Goal: Communication & Community: Answer question/provide support

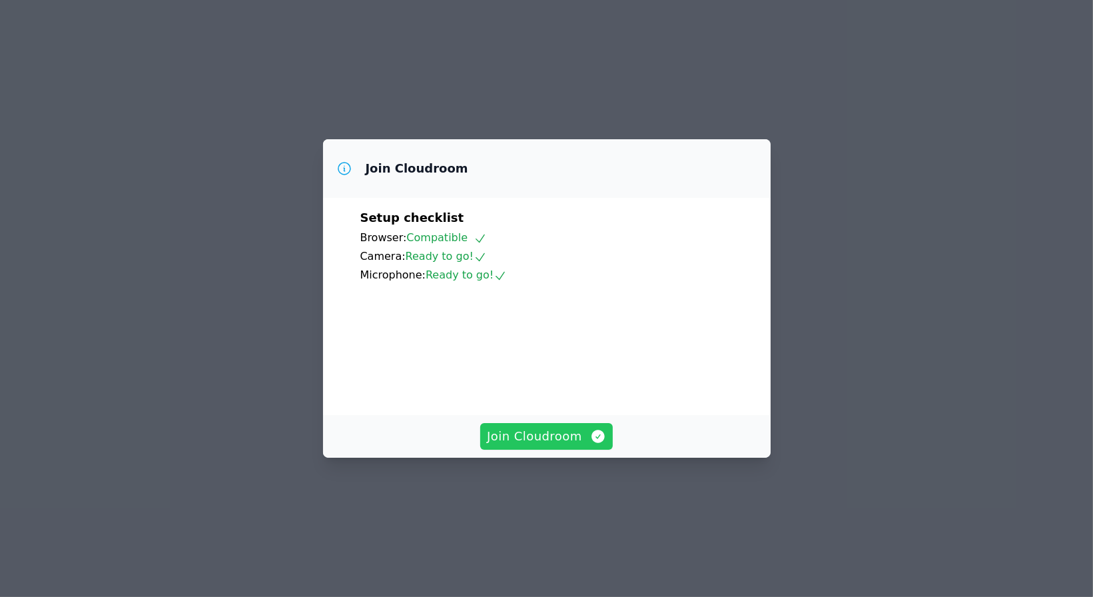
click at [520, 446] on span "Join Cloudroom" at bounding box center [546, 436] width 119 height 19
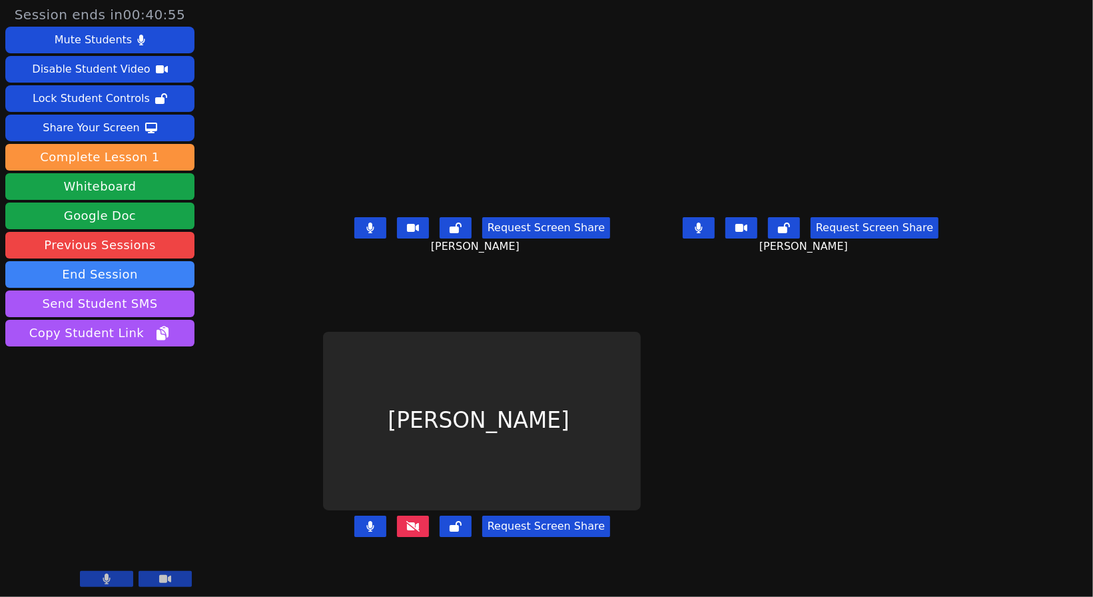
click at [397, 537] on button at bounding box center [413, 526] width 32 height 21
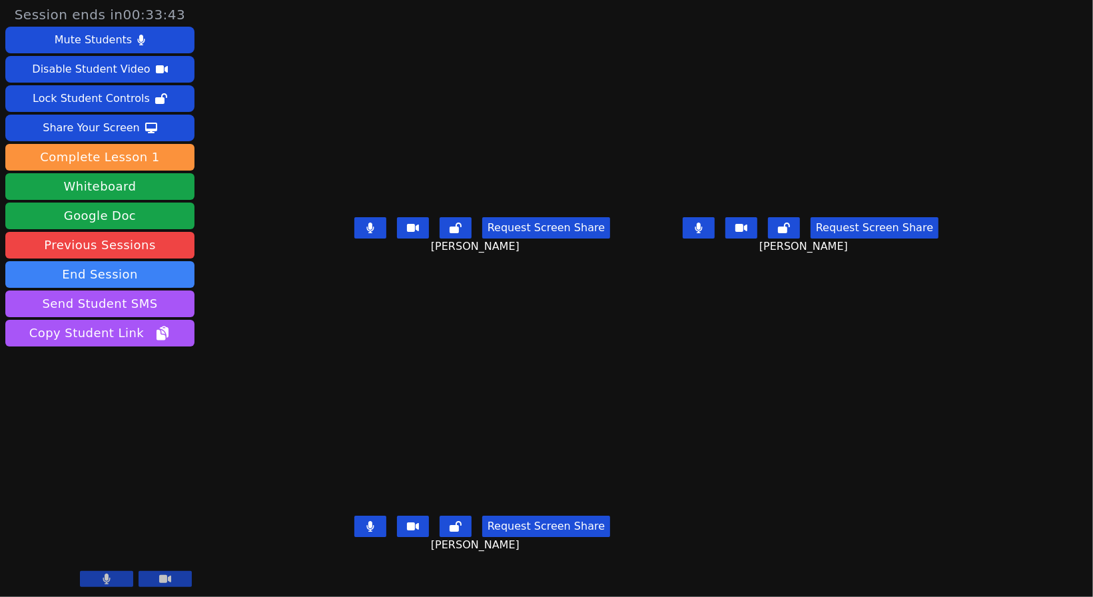
click at [718, 382] on main "[PERSON_NAME] Request Screen Share [PERSON_NAME] [PERSON_NAME] Request Screen S…" at bounding box center [646, 298] width 646 height 597
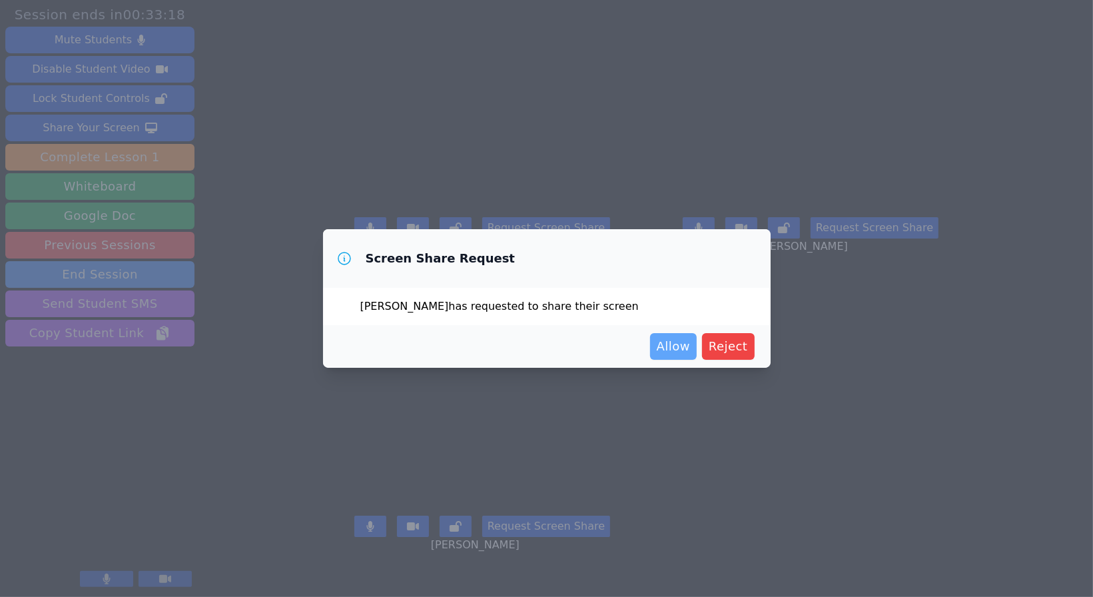
click at [682, 352] on span "Allow" at bounding box center [673, 346] width 33 height 19
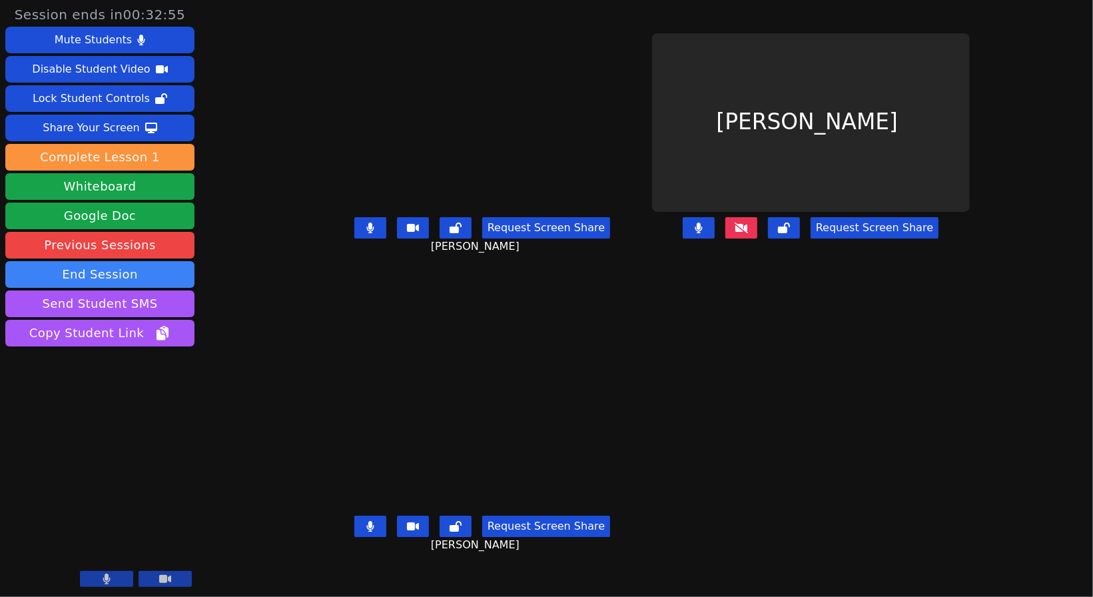
click at [652, 89] on div "[PERSON_NAME]" at bounding box center [811, 122] width 318 height 179
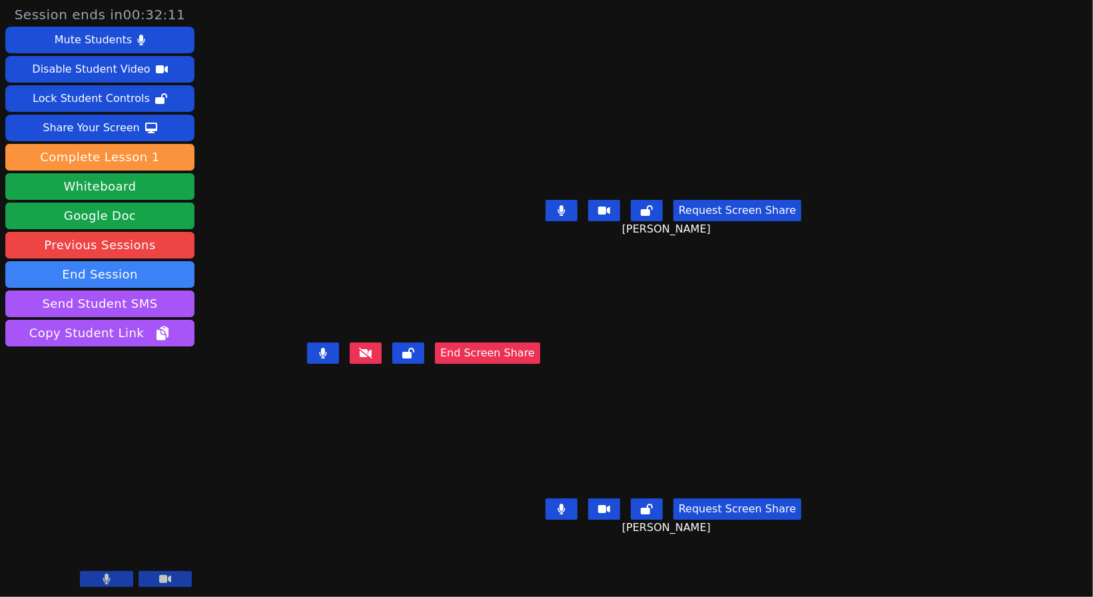
click at [510, 83] on div "[PERSON_NAME] End Screen Share" at bounding box center [423, 298] width 233 height 597
click at [764, 246] on div "Request Screen Share [PERSON_NAME]" at bounding box center [674, 221] width 256 height 53
click at [372, 358] on icon at bounding box center [365, 353] width 13 height 11
click at [516, 364] on button "End Screen Share" at bounding box center [487, 352] width 105 height 21
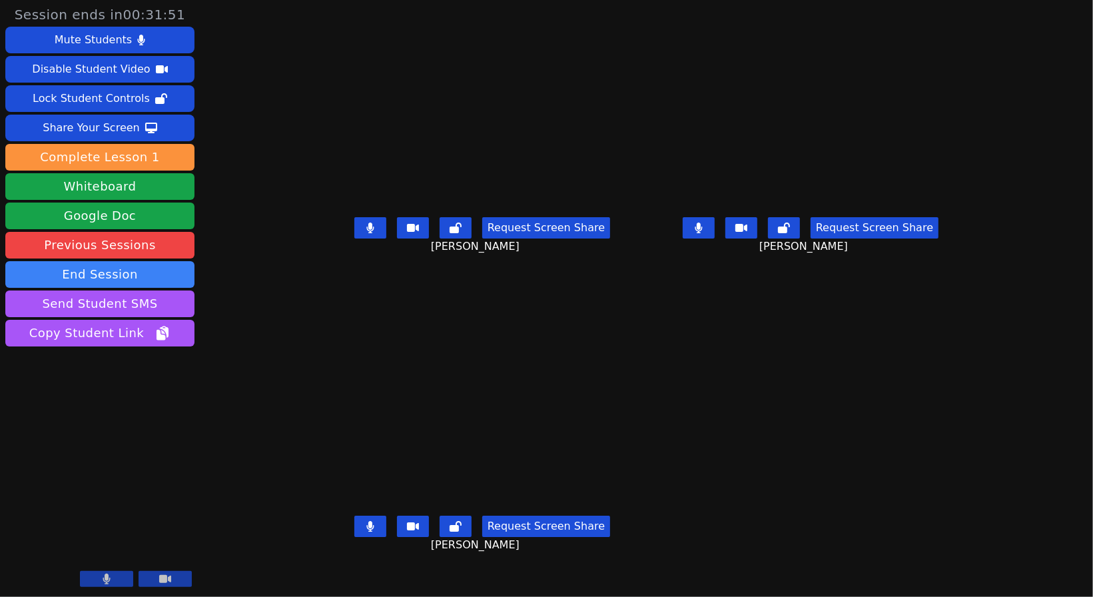
click at [637, 164] on main "[PERSON_NAME] Request Screen Share [PERSON_NAME] [PERSON_NAME] Request Screen S…" at bounding box center [646, 298] width 646 height 597
click at [632, 345] on div "[PERSON_NAME]" at bounding box center [482, 421] width 318 height 179
click at [569, 444] on video at bounding box center [482, 421] width 200 height 179
click at [582, 332] on video at bounding box center [482, 421] width 200 height 179
click at [635, 157] on main "[PERSON_NAME] Request Screen Share [PERSON_NAME] [PERSON_NAME] Request Screen S…" at bounding box center [646, 298] width 646 height 597
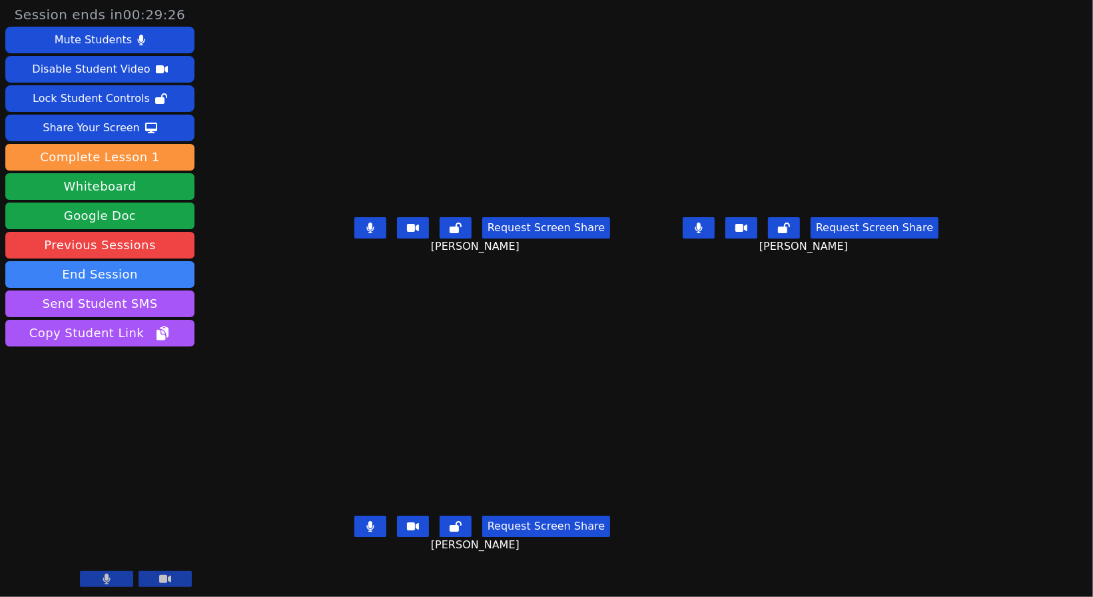
click at [640, 300] on main "[PERSON_NAME] Request Screen Share [PERSON_NAME] [PERSON_NAME] Request Screen S…" at bounding box center [646, 298] width 646 height 597
click at [643, 203] on main "[PERSON_NAME] Request Screen Share [PERSON_NAME] [PERSON_NAME] Request Screen S…" at bounding box center [646, 298] width 646 height 597
click at [568, 399] on video at bounding box center [482, 421] width 200 height 179
click at [642, 179] on main "[PERSON_NAME] Request Screen Share [PERSON_NAME] [PERSON_NAME] Request Screen S…" at bounding box center [646, 298] width 646 height 597
click at [642, 202] on main "[PERSON_NAME] Request Screen Share [PERSON_NAME] [PERSON_NAME] Request Screen S…" at bounding box center [646, 298] width 646 height 597
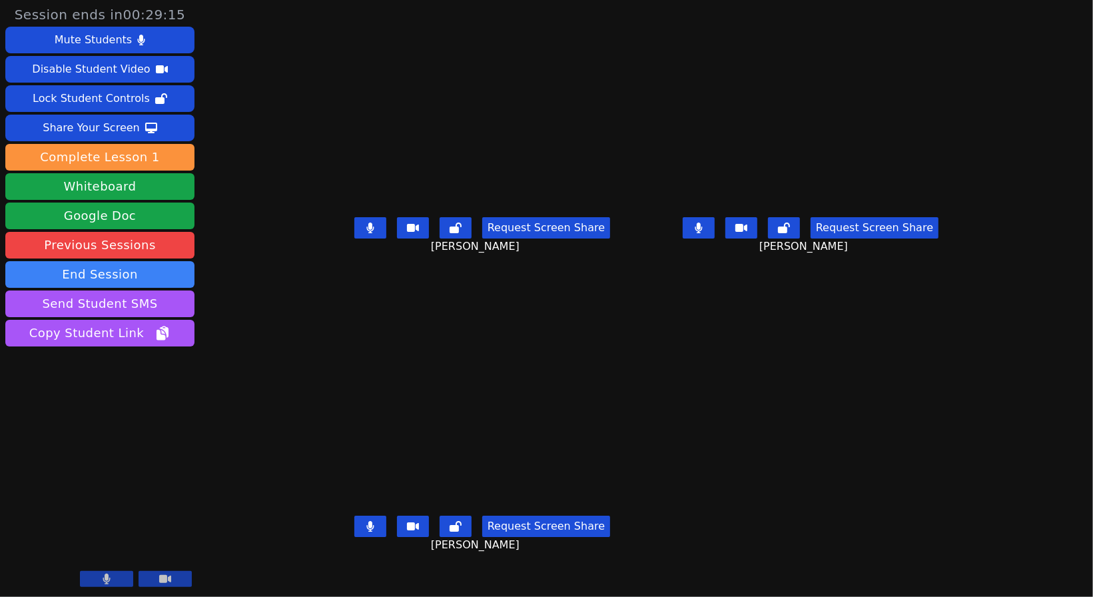
click at [633, 212] on div "[PERSON_NAME]" at bounding box center [482, 122] width 318 height 179
click at [636, 49] on main "[PERSON_NAME] Request Screen Share [PERSON_NAME] [PERSON_NAME] Request Screen S…" at bounding box center [646, 298] width 646 height 597
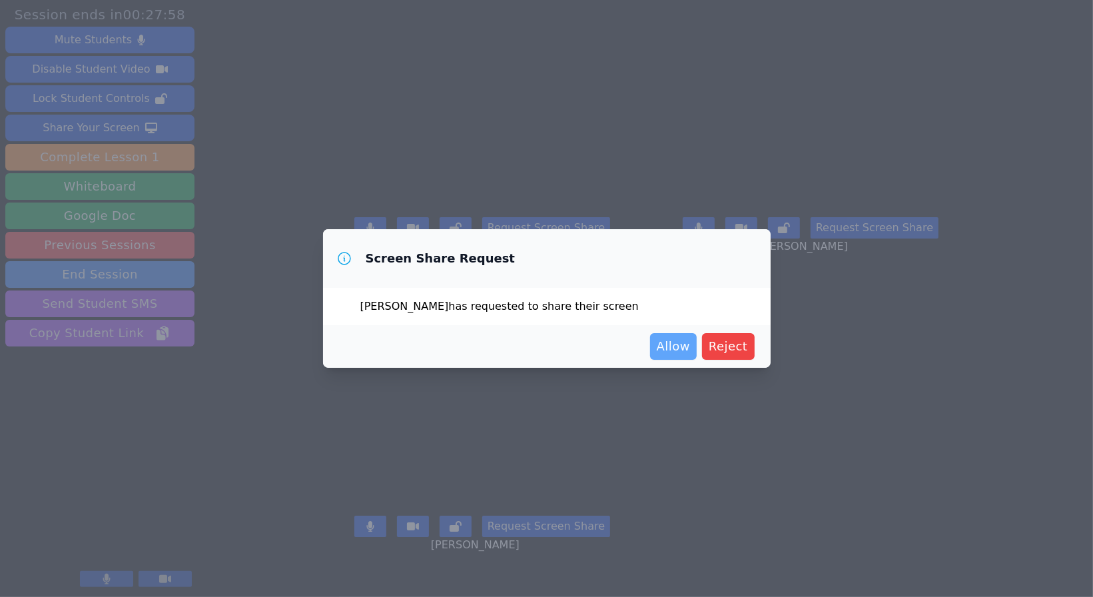
click at [662, 350] on span "Allow" at bounding box center [673, 346] width 33 height 19
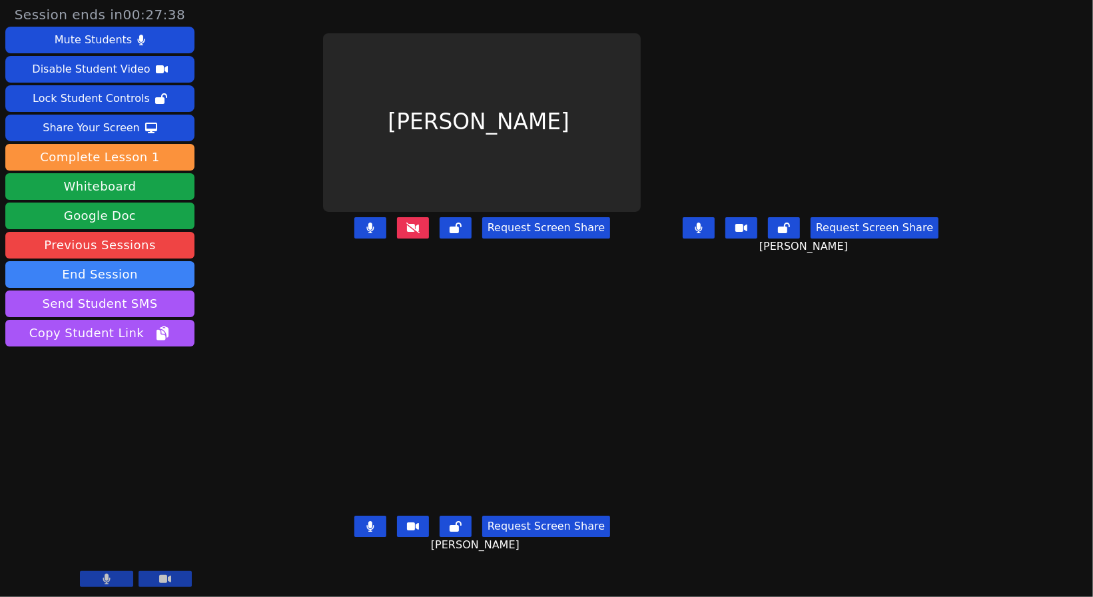
click at [582, 372] on video at bounding box center [482, 421] width 200 height 179
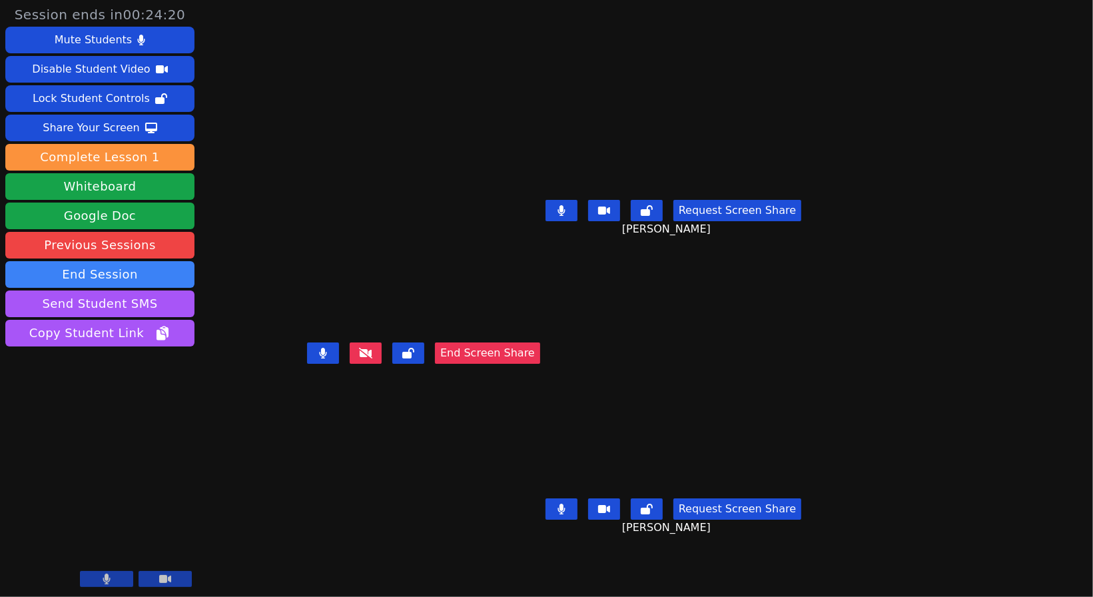
click at [534, 364] on button "End Screen Share" at bounding box center [487, 352] width 105 height 21
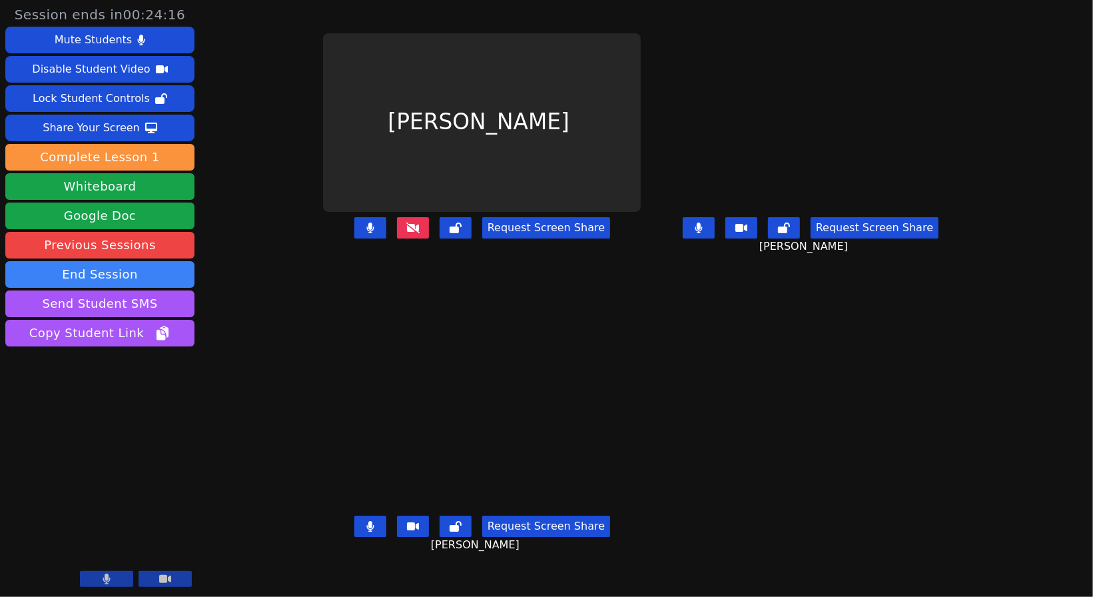
click at [397, 238] on button at bounding box center [413, 227] width 32 height 21
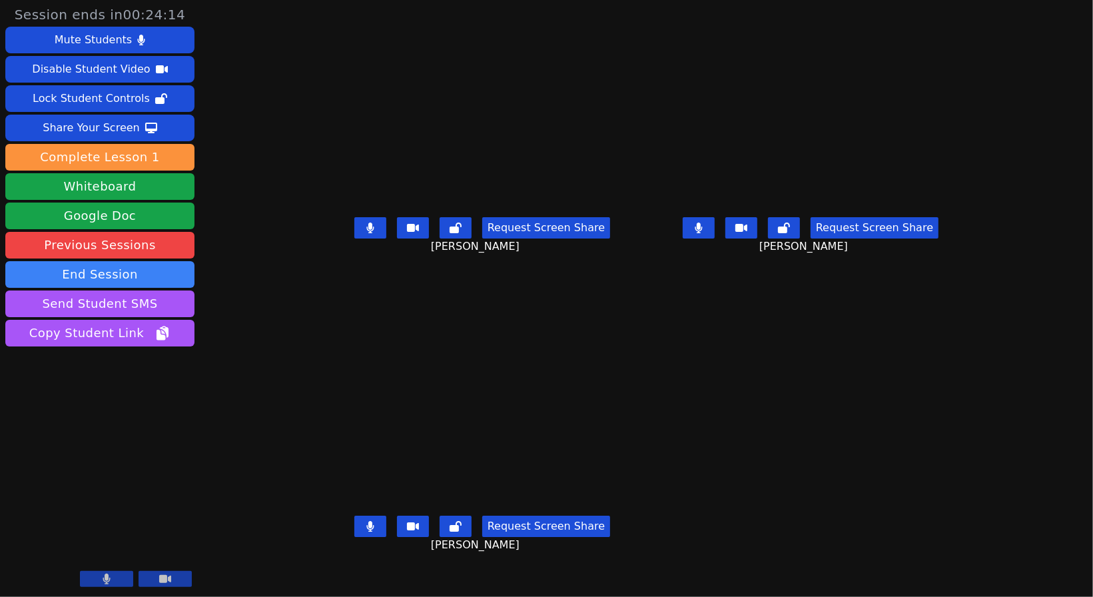
click at [692, 395] on main "[PERSON_NAME] Request Screen Share [PERSON_NAME] [PERSON_NAME] Request Screen S…" at bounding box center [646, 298] width 646 height 597
click at [702, 233] on icon at bounding box center [698, 228] width 7 height 11
click at [354, 238] on button at bounding box center [370, 227] width 32 height 21
click at [705, 233] on icon at bounding box center [698, 228] width 13 height 11
click at [354, 537] on button at bounding box center [370, 526] width 32 height 21
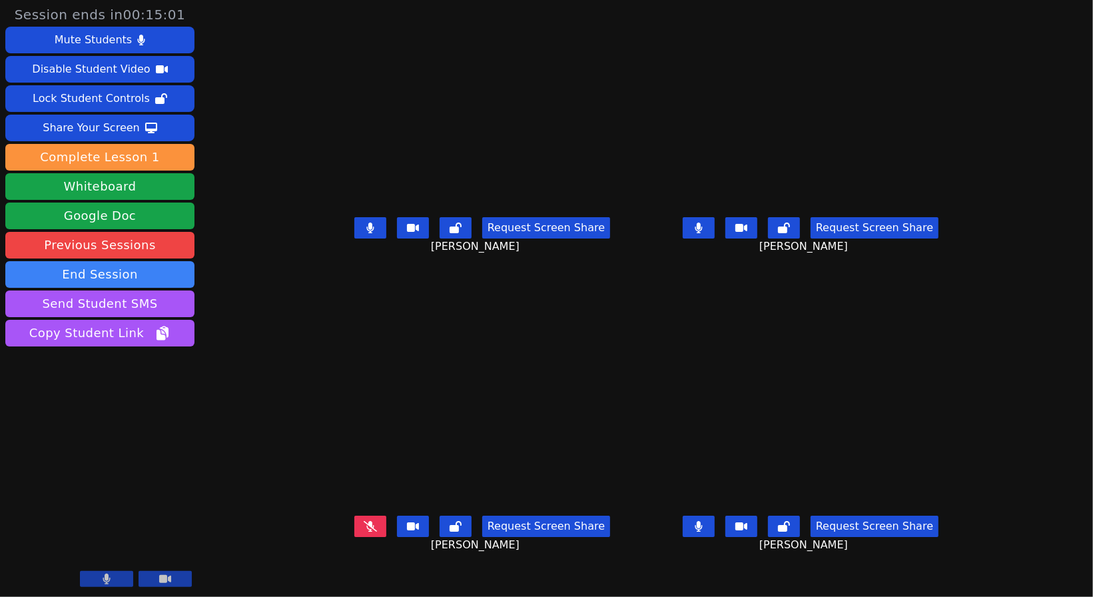
click at [702, 532] on icon at bounding box center [698, 526] width 7 height 11
click at [354, 238] on button at bounding box center [370, 227] width 32 height 21
click at [715, 537] on button at bounding box center [699, 526] width 32 height 21
click at [800, 537] on button at bounding box center [784, 526] width 32 height 21
click at [715, 537] on button at bounding box center [699, 526] width 32 height 21
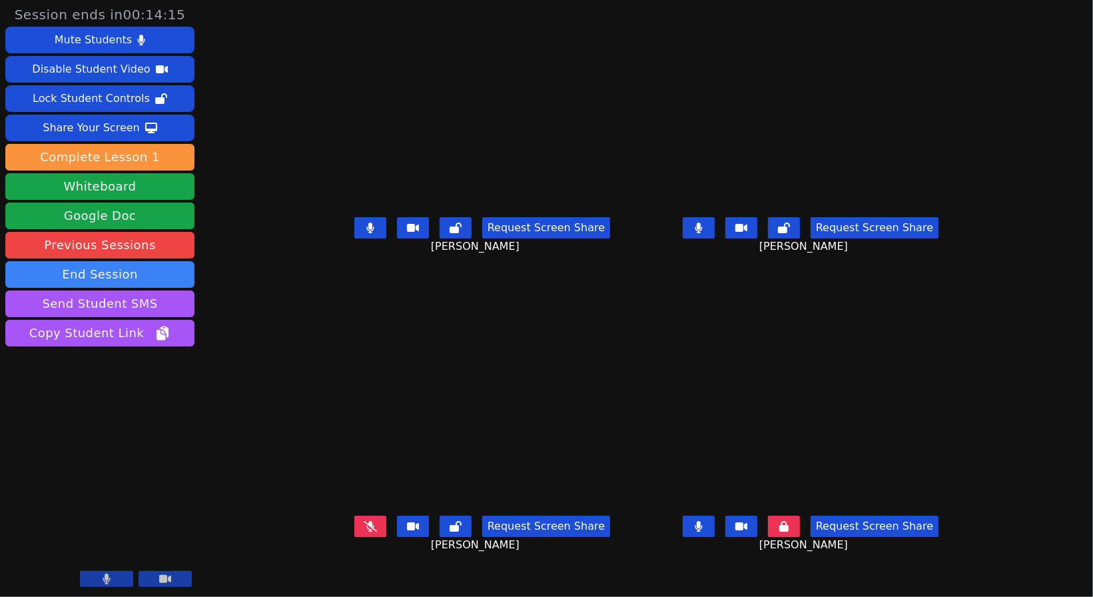
click at [715, 537] on button at bounding box center [699, 526] width 32 height 21
click at [715, 535] on button at bounding box center [699, 526] width 32 height 21
drag, startPoint x: 728, startPoint y: 570, endPoint x: 735, endPoint y: 562, distance: 10.4
click at [728, 564] on div "Request Screen Share [PERSON_NAME]" at bounding box center [811, 536] width 318 height 53
click at [789, 532] on icon at bounding box center [783, 526] width 9 height 11
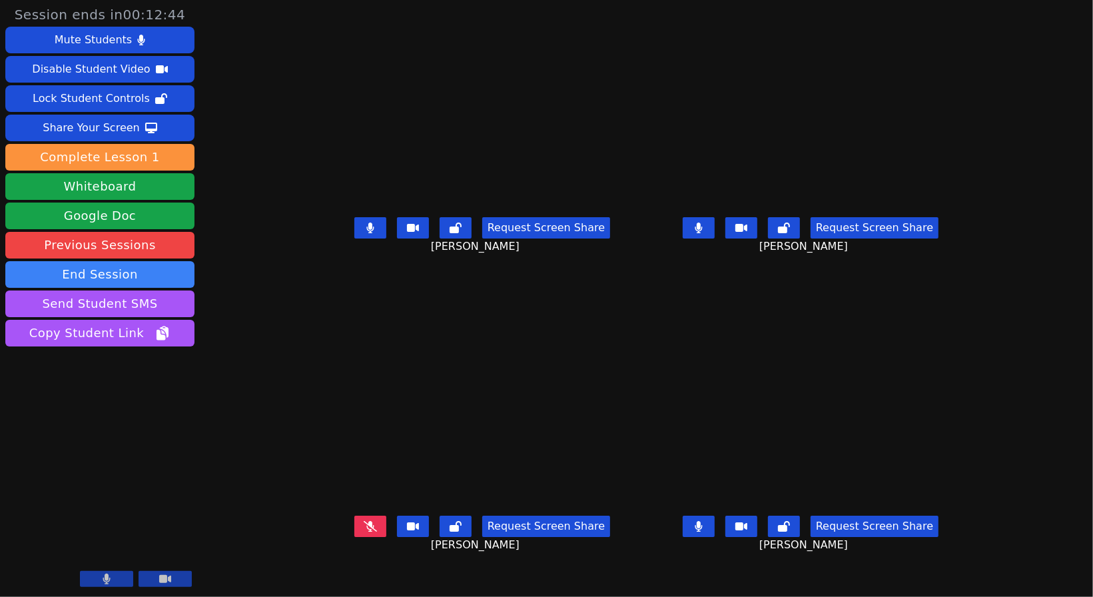
click at [674, 544] on div "Request Screen Share [PERSON_NAME]" at bounding box center [811, 536] width 318 height 53
click at [632, 387] on div "[PERSON_NAME]" at bounding box center [482, 421] width 318 height 179
click at [715, 537] on button at bounding box center [699, 526] width 32 height 21
click at [702, 233] on icon at bounding box center [698, 228] width 7 height 11
click at [705, 233] on icon at bounding box center [698, 228] width 13 height 11
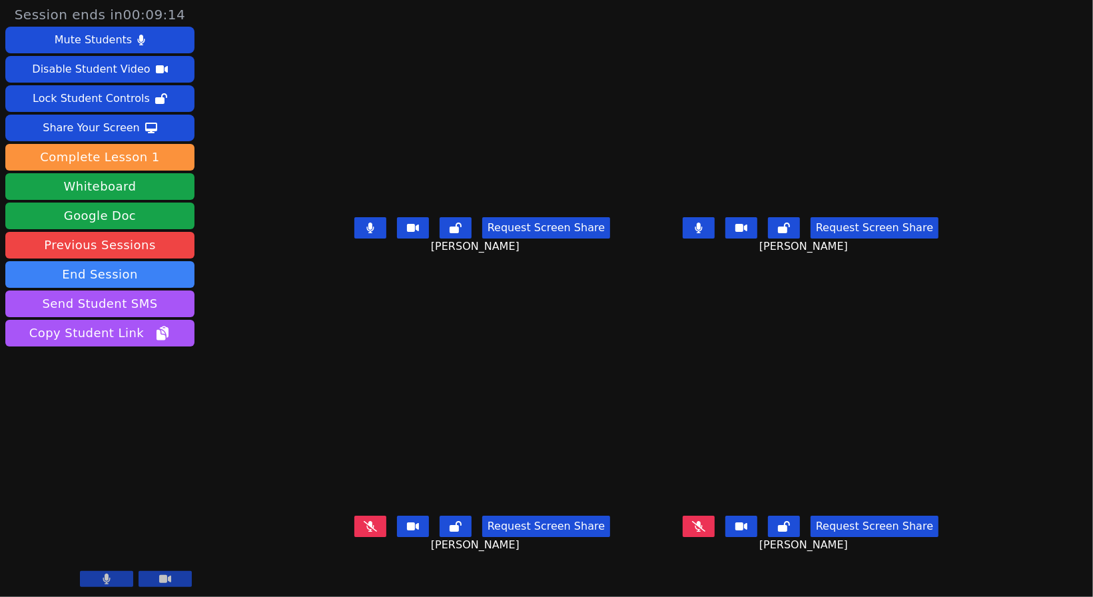
click at [354, 238] on button at bounding box center [370, 227] width 32 height 21
click at [366, 233] on icon at bounding box center [370, 228] width 8 height 11
click at [705, 532] on icon at bounding box center [698, 526] width 13 height 11
click at [323, 509] on video at bounding box center [482, 421] width 318 height 179
click at [364, 532] on icon at bounding box center [370, 526] width 13 height 11
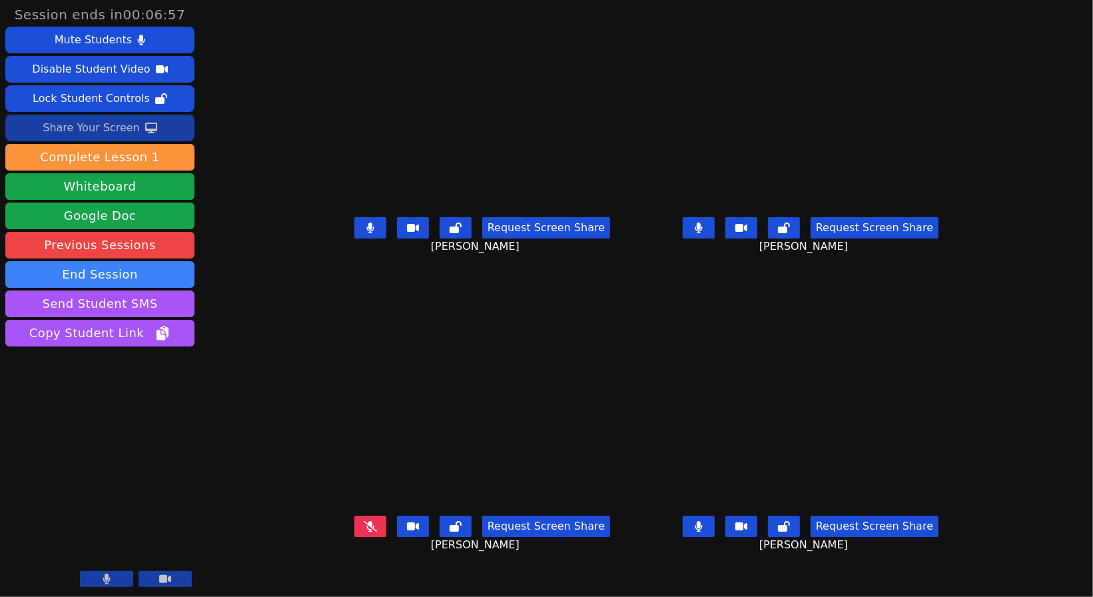
click at [113, 123] on div "Share Your Screen" at bounding box center [91, 127] width 97 height 21
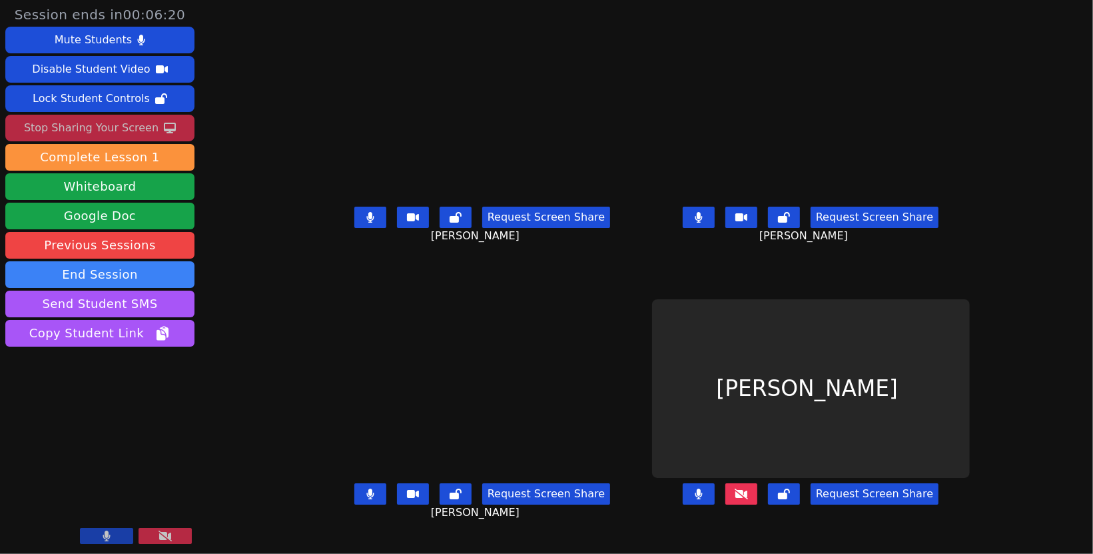
click at [748, 499] on icon at bounding box center [741, 493] width 13 height 11
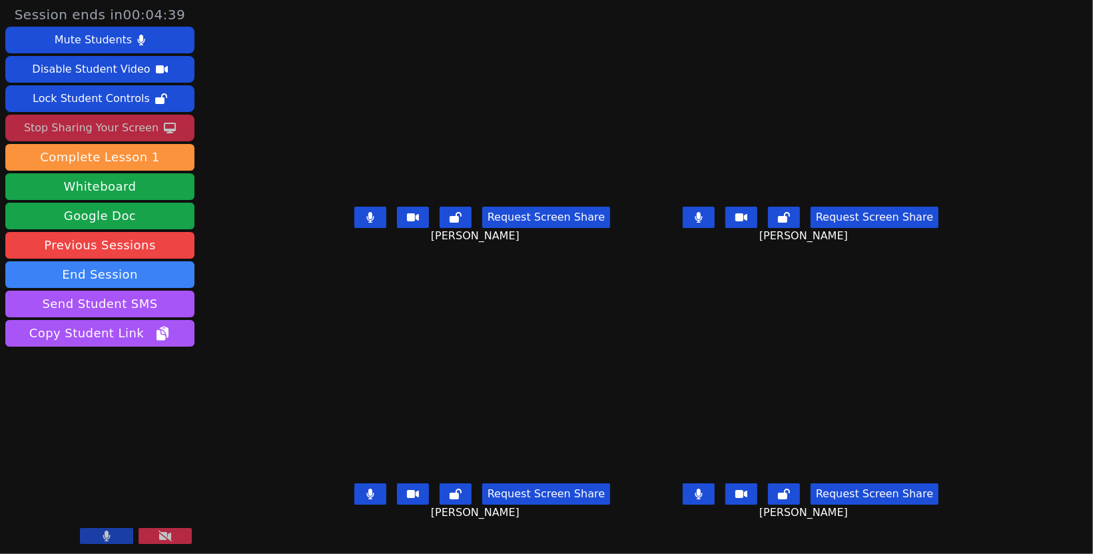
click at [663, 272] on div "[PERSON_NAME] Request Screen Share [PERSON_NAME]" at bounding box center [811, 138] width 318 height 277
click at [662, 270] on div "[PERSON_NAME] Request Screen Share [PERSON_NAME]" at bounding box center [811, 138] width 318 height 277
click at [702, 223] on icon at bounding box center [698, 217] width 7 height 11
click at [703, 499] on icon at bounding box center [699, 493] width 8 height 11
click at [354, 504] on button at bounding box center [370, 493] width 32 height 21
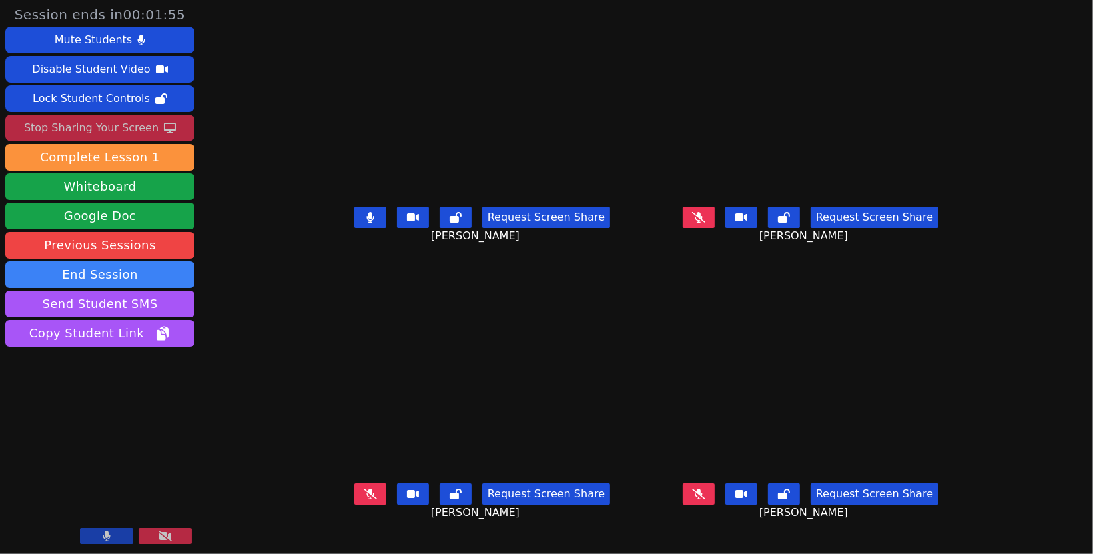
click at [354, 228] on button at bounding box center [370, 217] width 32 height 21
click at [705, 223] on icon at bounding box center [698, 217] width 13 height 11
click at [354, 228] on button at bounding box center [370, 217] width 32 height 21
click at [354, 502] on button at bounding box center [370, 493] width 32 height 21
click at [702, 223] on icon at bounding box center [698, 217] width 7 height 11
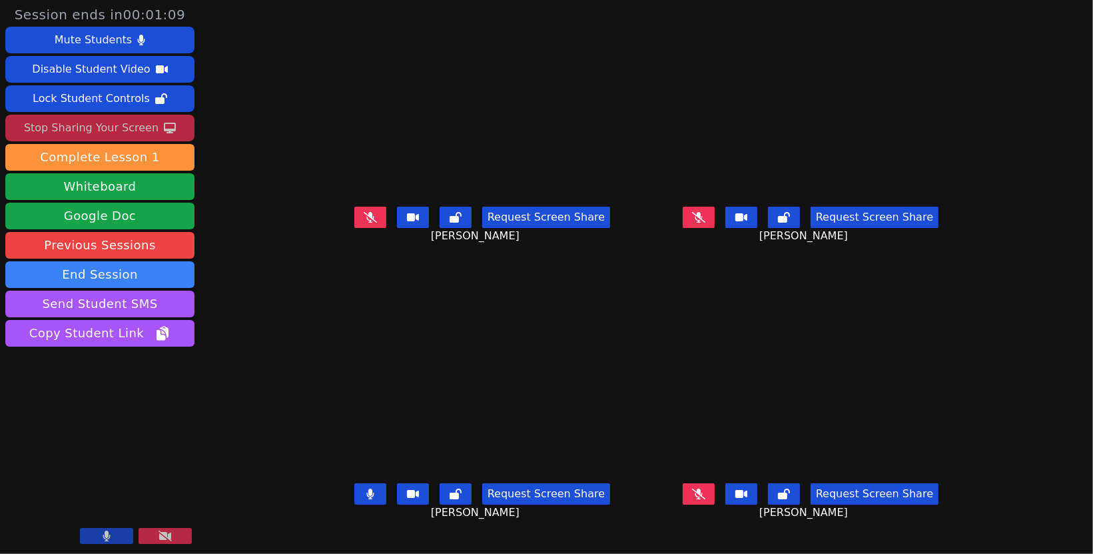
click at [366, 499] on icon at bounding box center [370, 493] width 8 height 11
click at [705, 499] on icon at bounding box center [698, 493] width 13 height 11
click at [715, 504] on button at bounding box center [699, 493] width 32 height 21
click at [705, 499] on icon at bounding box center [698, 493] width 13 height 11
click at [705, 223] on icon at bounding box center [698, 217] width 13 height 11
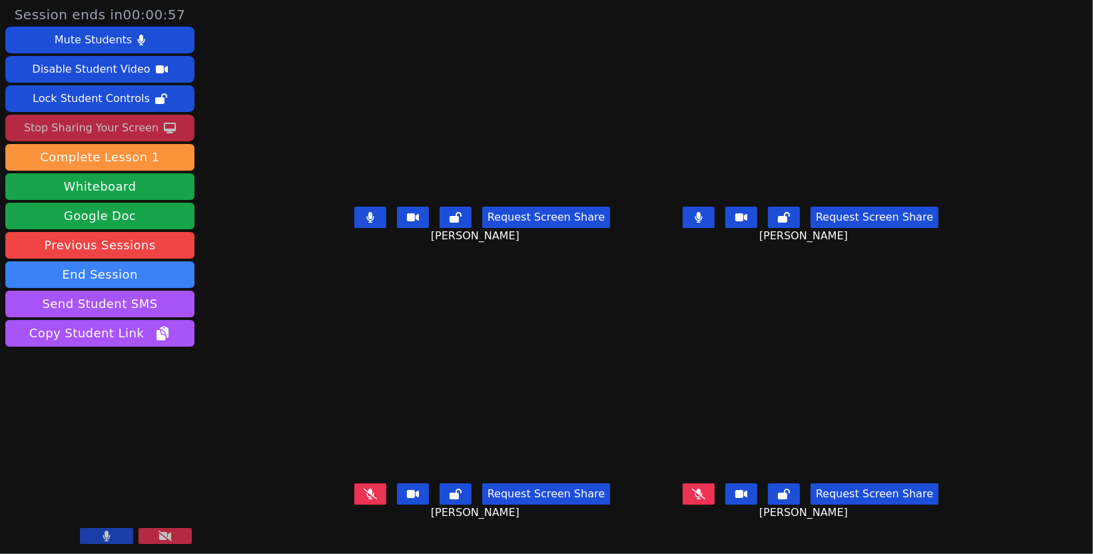
click at [364, 499] on icon at bounding box center [370, 493] width 13 height 11
click at [354, 228] on button at bounding box center [370, 217] width 32 height 21
click at [366, 499] on icon at bounding box center [370, 493] width 8 height 11
click at [176, 532] on button at bounding box center [165, 536] width 53 height 16
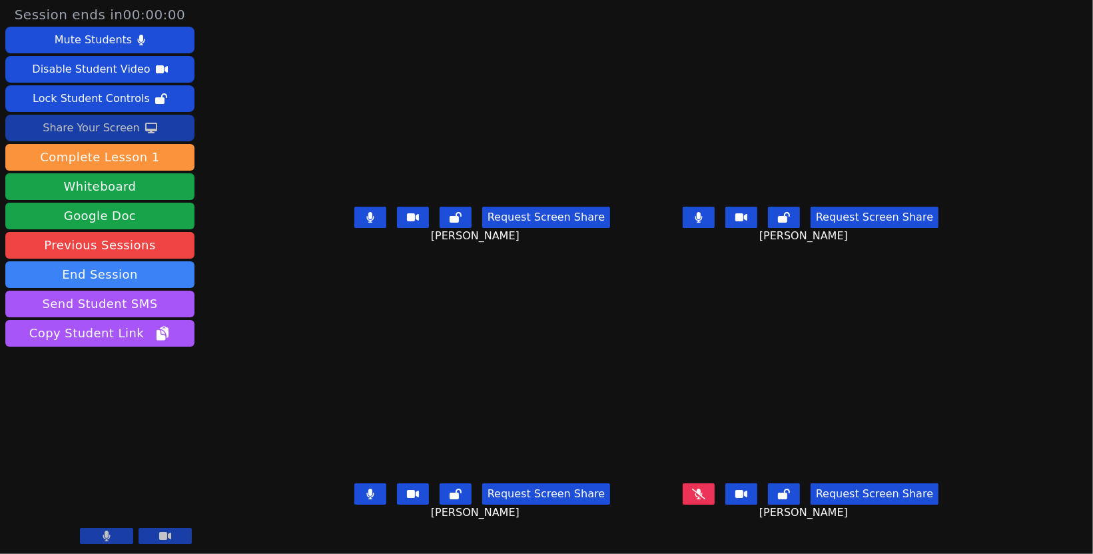
click at [177, 536] on button at bounding box center [165, 536] width 53 height 16
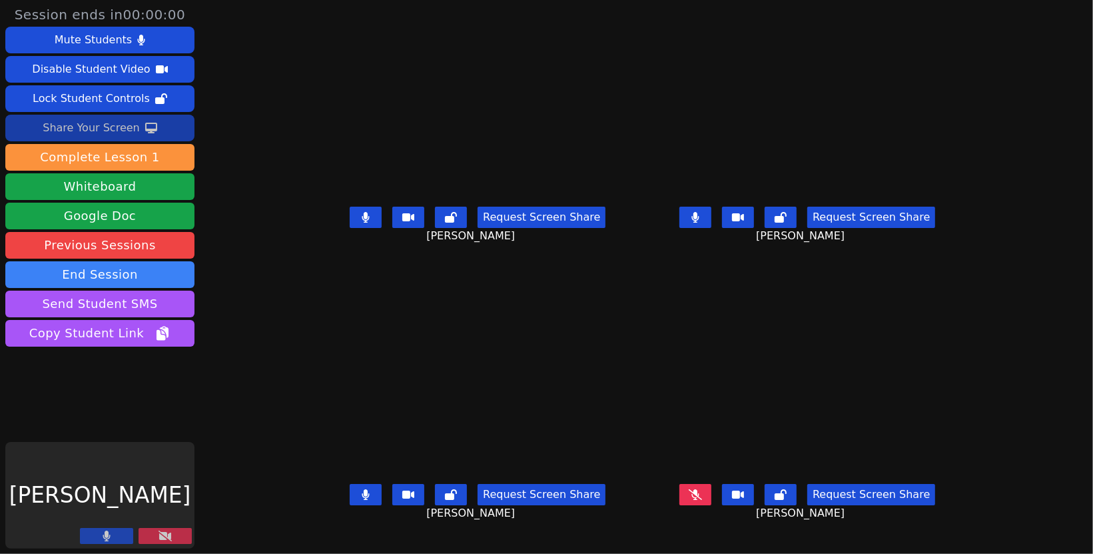
click at [177, 537] on button at bounding box center [165, 536] width 53 height 16
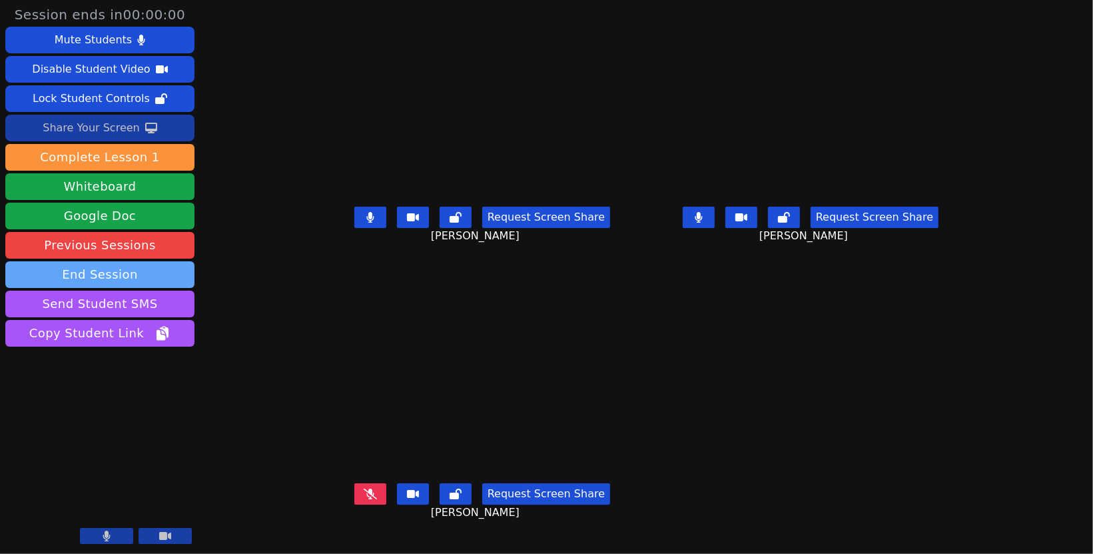
click at [136, 272] on button "End Session" at bounding box center [99, 274] width 189 height 27
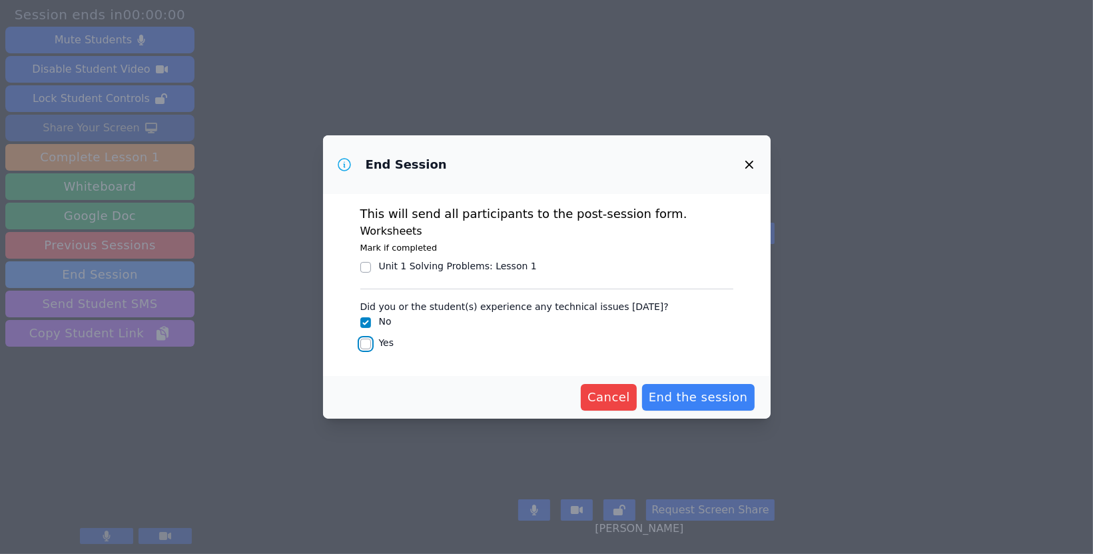
click at [368, 344] on input "Yes" at bounding box center [365, 343] width 11 height 11
checkbox input "true"
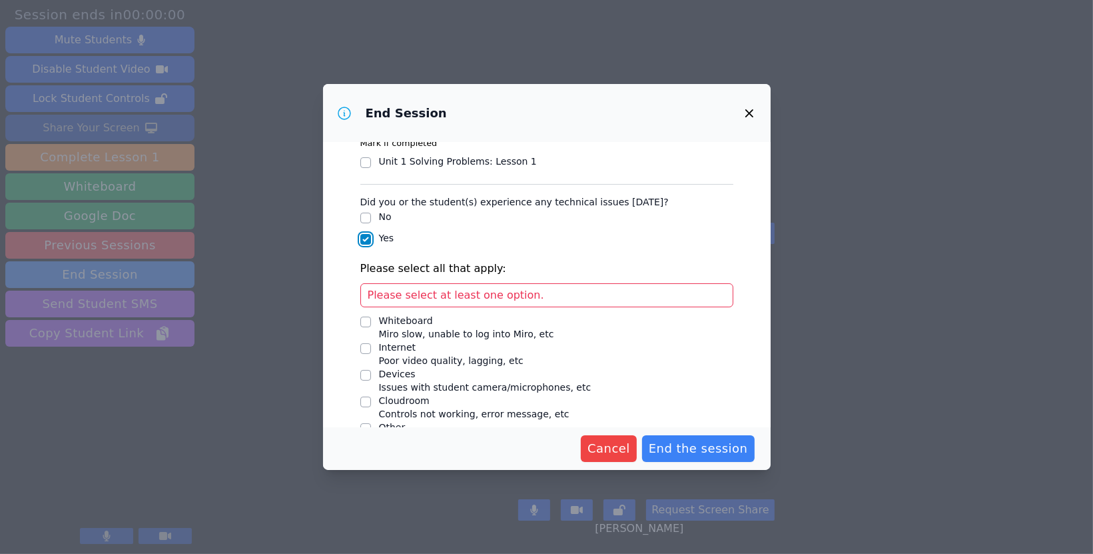
scroll to position [77, 0]
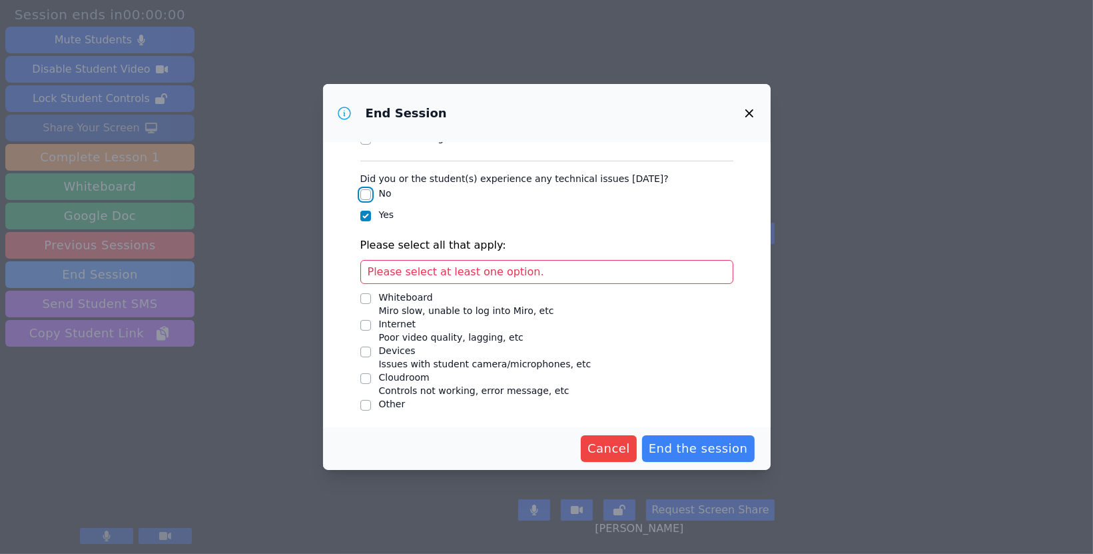
click at [363, 193] on input "No" at bounding box center [365, 194] width 11 height 11
checkbox input "true"
checkbox input "false"
